Goal: Complete application form

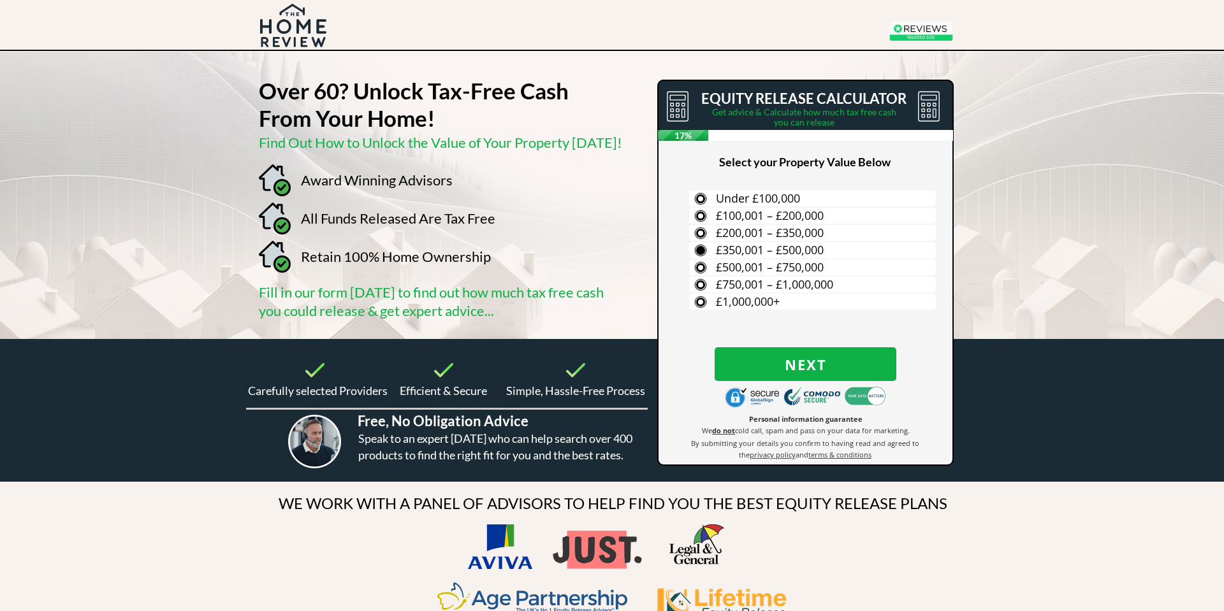
click at [699, 250] on label "£350,001 – £500,000" at bounding box center [812, 250] width 247 height 16
click at [0, 0] on input "£350,001 – £500,000" at bounding box center [0, 0] width 0 height 0
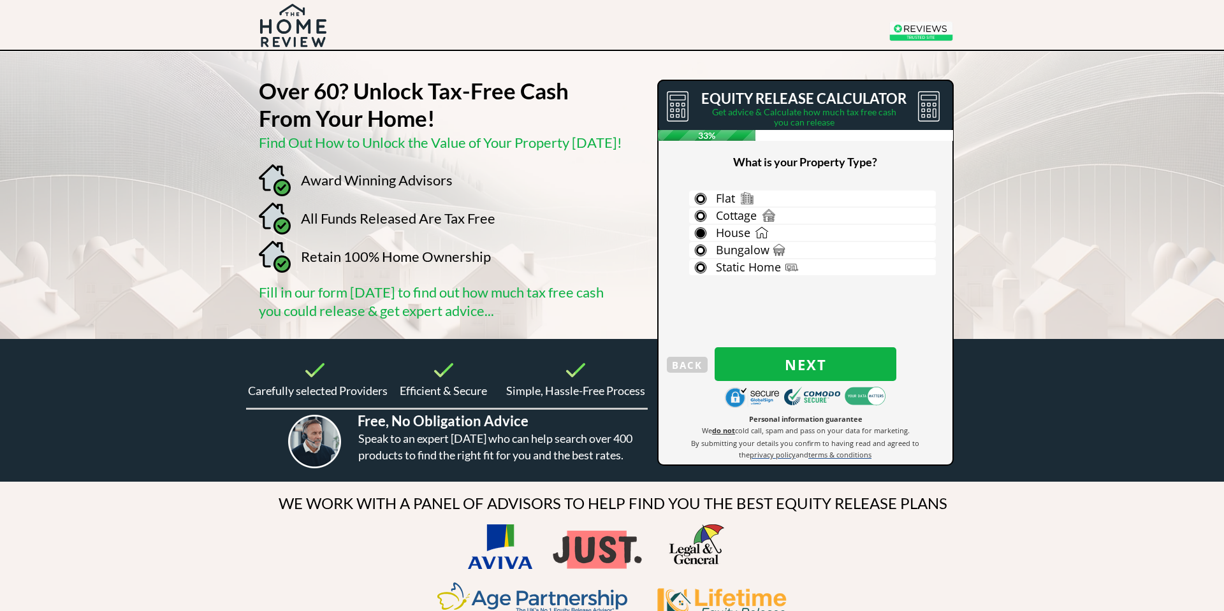
click at [700, 233] on label "House" at bounding box center [812, 233] width 247 height 16
click at [0, 0] on input "House" at bounding box center [0, 0] width 0 height 0
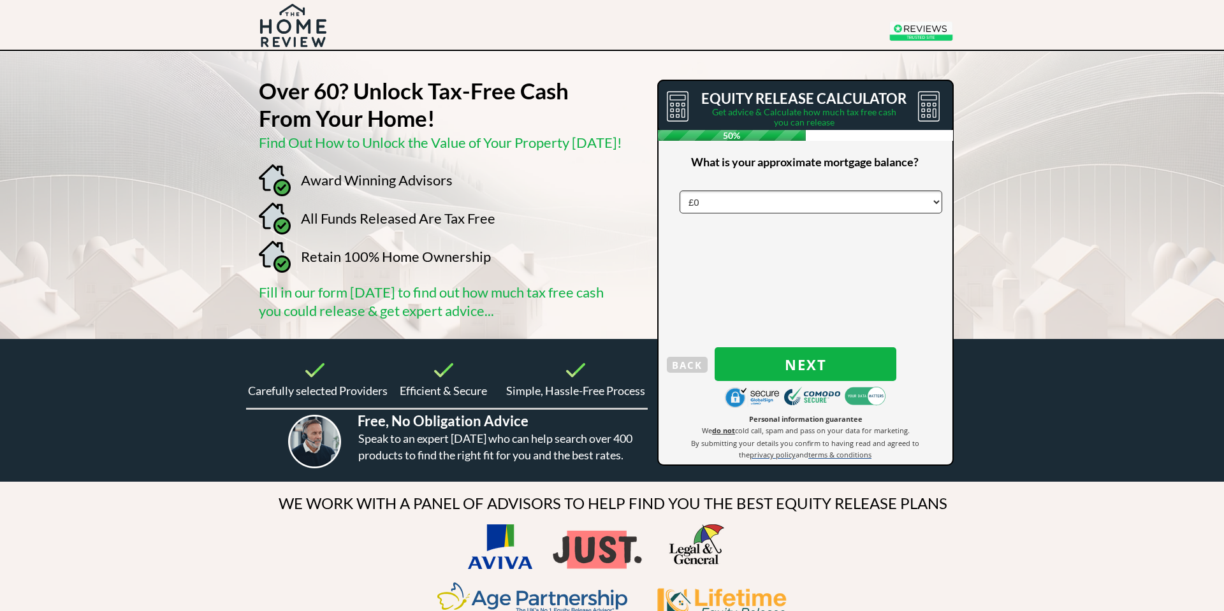
click at [938, 202] on select "£0 £5,000 £10,000 £15,000 £20,000 £25,000 £30,000 £35,000 £40,000 £45,000 £50,0…" at bounding box center [810, 202] width 263 height 23
click at [938, 206] on select "Select Title Mr Mrs Ms Miss Dr Sir" at bounding box center [810, 202] width 263 height 23
select select "Mr"
click at [679, 191] on select "Select Title Mr Mrs Ms Miss Dr Sir" at bounding box center [810, 202] width 263 height 23
click at [751, 234] on input "text" at bounding box center [810, 233] width 263 height 23
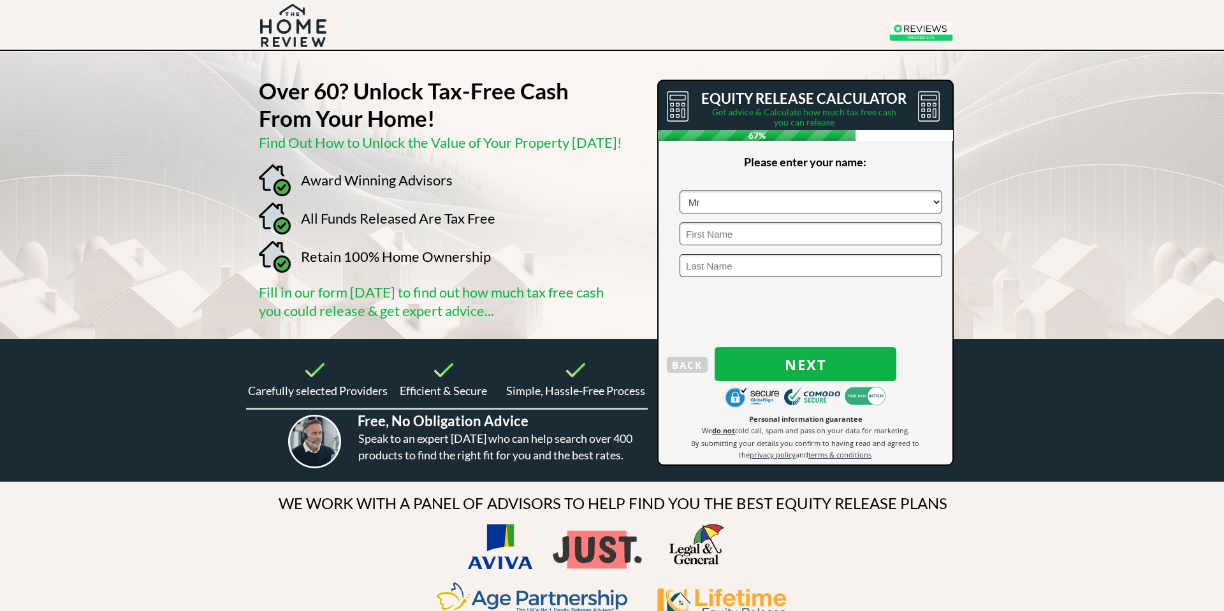
type input "robert"
type input "harrison"
click at [805, 364] on span "Next" at bounding box center [805, 364] width 182 height 17
click at [738, 198] on input "text" at bounding box center [810, 202] width 263 height 23
type input "OX28 1LQ"
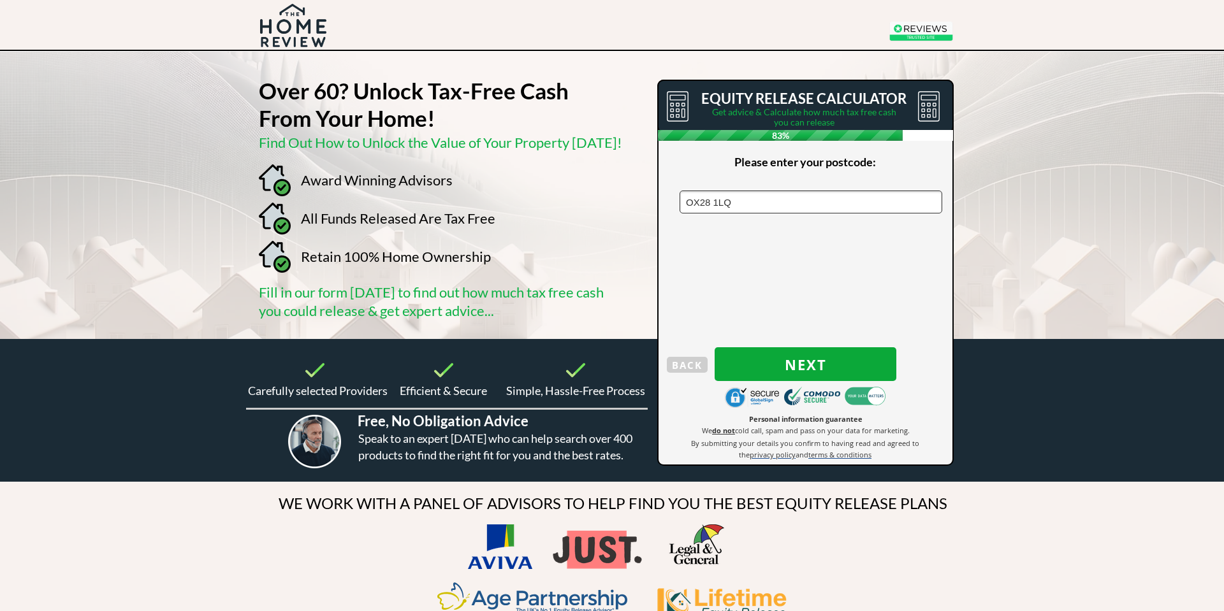
click at [814, 361] on span "Next" at bounding box center [805, 364] width 182 height 17
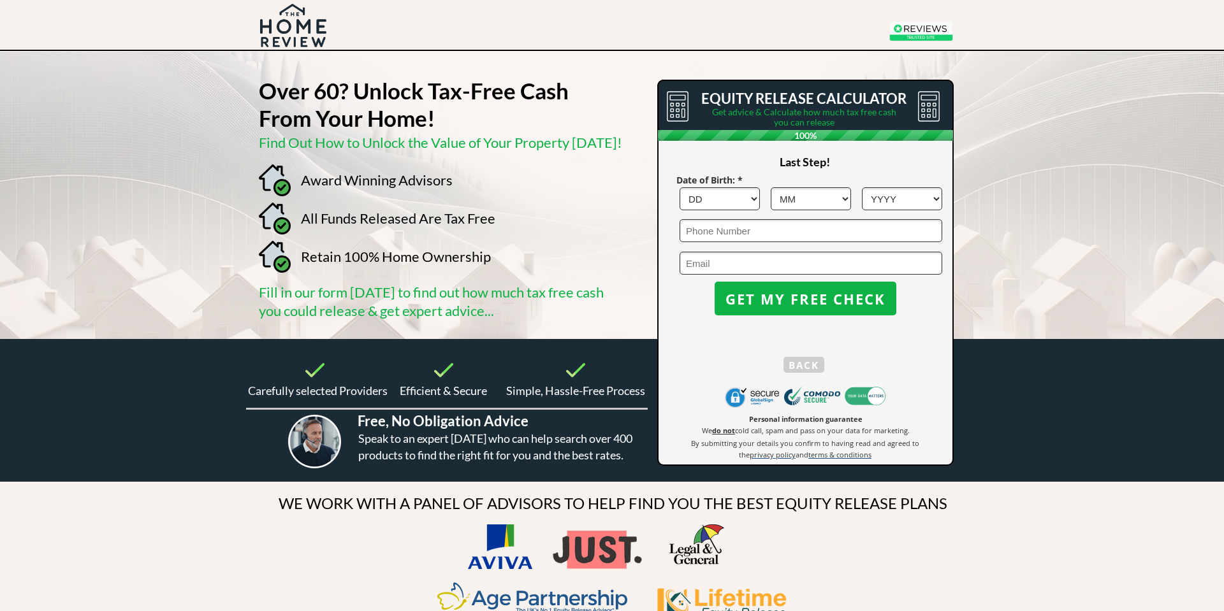
click at [754, 198] on select "DD 1 2 3 4 5 6 7 8 9 10 11 12 13 14 15 16 17 18 19 20 21 22 23 24 25 26 27 28 2…" at bounding box center [719, 198] width 80 height 23
select select "21"
click at [679, 187] on select "DD 1 2 3 4 5 6 7 8 9 10 11 12 13 14 15 16 17 18 19 20 21 22 23 24 25 26 27 28 2…" at bounding box center [719, 198] width 80 height 23
click at [848, 198] on select "MM 1 2 3 4 5 6 7 8 9 10 11 12" at bounding box center [811, 198] width 80 height 23
select select "9"
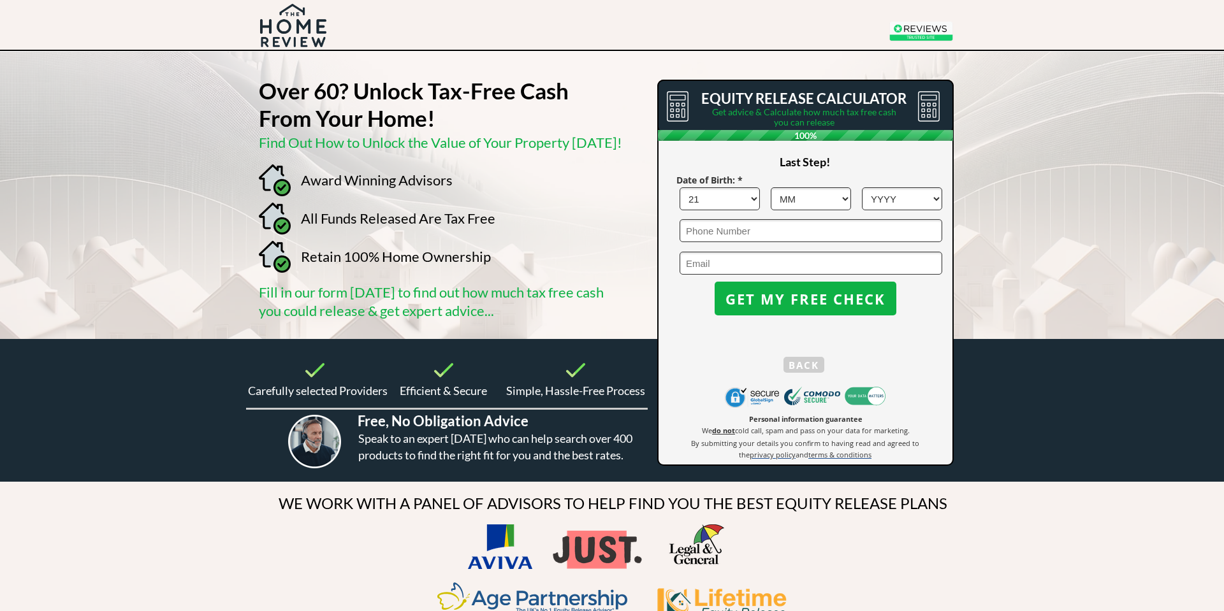
click at [771, 187] on select "MM 1 2 3 4 5 6 7 8 9 10 11 12" at bounding box center [811, 198] width 80 height 23
click at [938, 198] on select "YYYY 1966 1965 1964 1963 1962 1961 1960 1959 1958 1957 1956 1955 1954 1953 1952…" at bounding box center [902, 198] width 80 height 23
select select "1952"
click at [862, 187] on select "YYYY 1966 1965 1964 1963 1962 1961 1960 1959 1958 1957 1956 1955 1954 1953 1952…" at bounding box center [902, 198] width 80 height 23
click at [764, 229] on input "tel" at bounding box center [810, 230] width 263 height 23
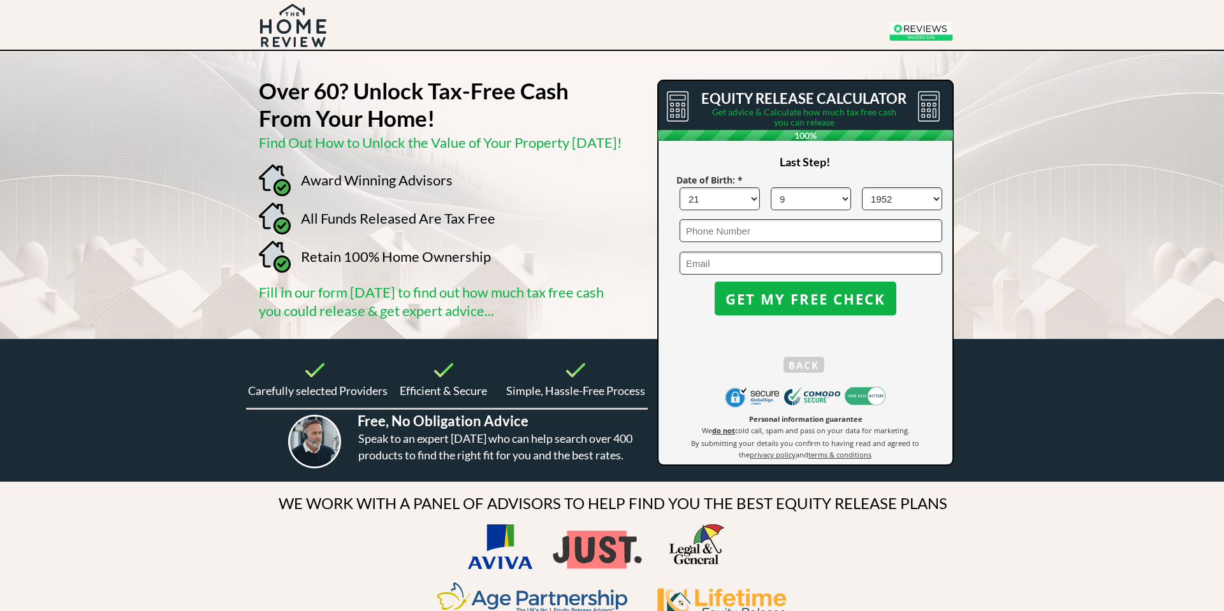
type input "07950755427"
type input "harrison155@gmail.com"
click at [806, 302] on span "GET MY FREE CHECK" at bounding box center [805, 299] width 182 height 17
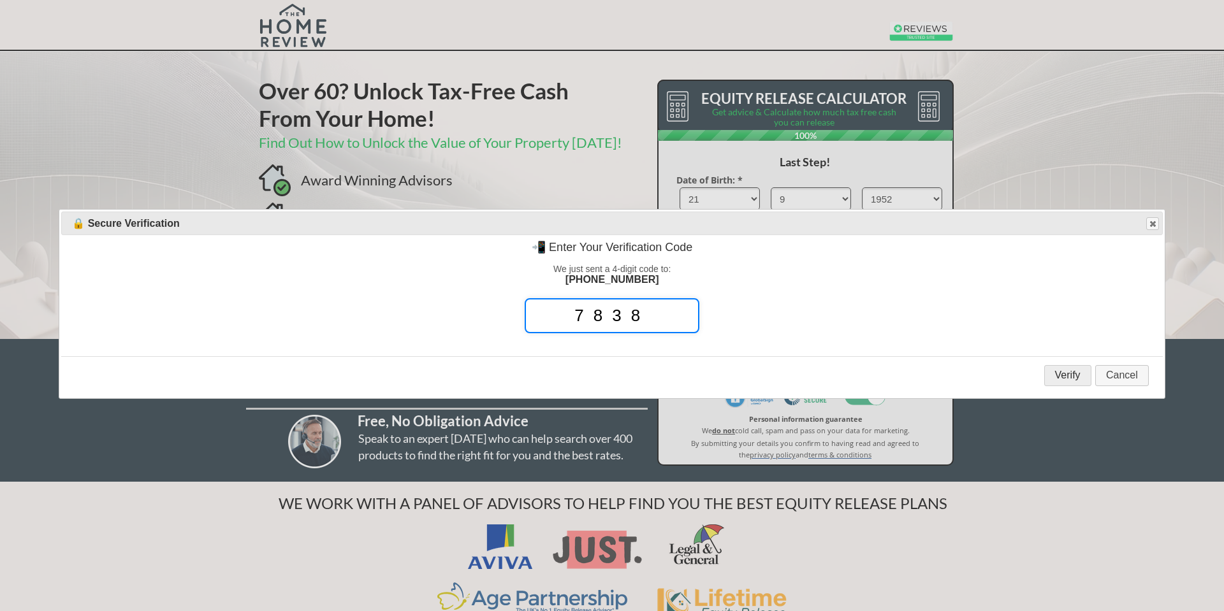
type input "7838"
click at [1076, 377] on button "Verify" at bounding box center [1067, 375] width 47 height 21
